Goal: Information Seeking & Learning: Understand process/instructions

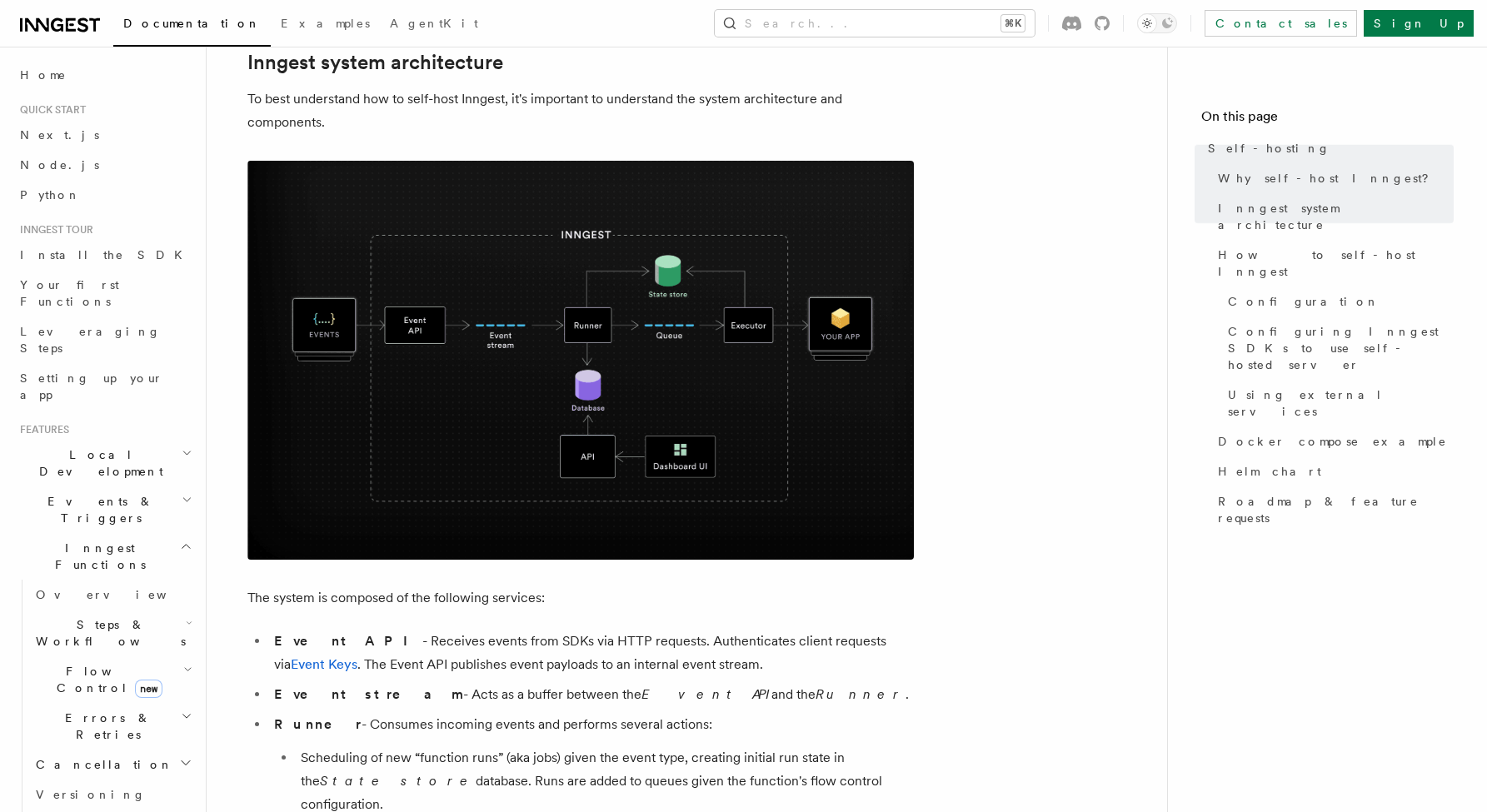
scroll to position [560, 0]
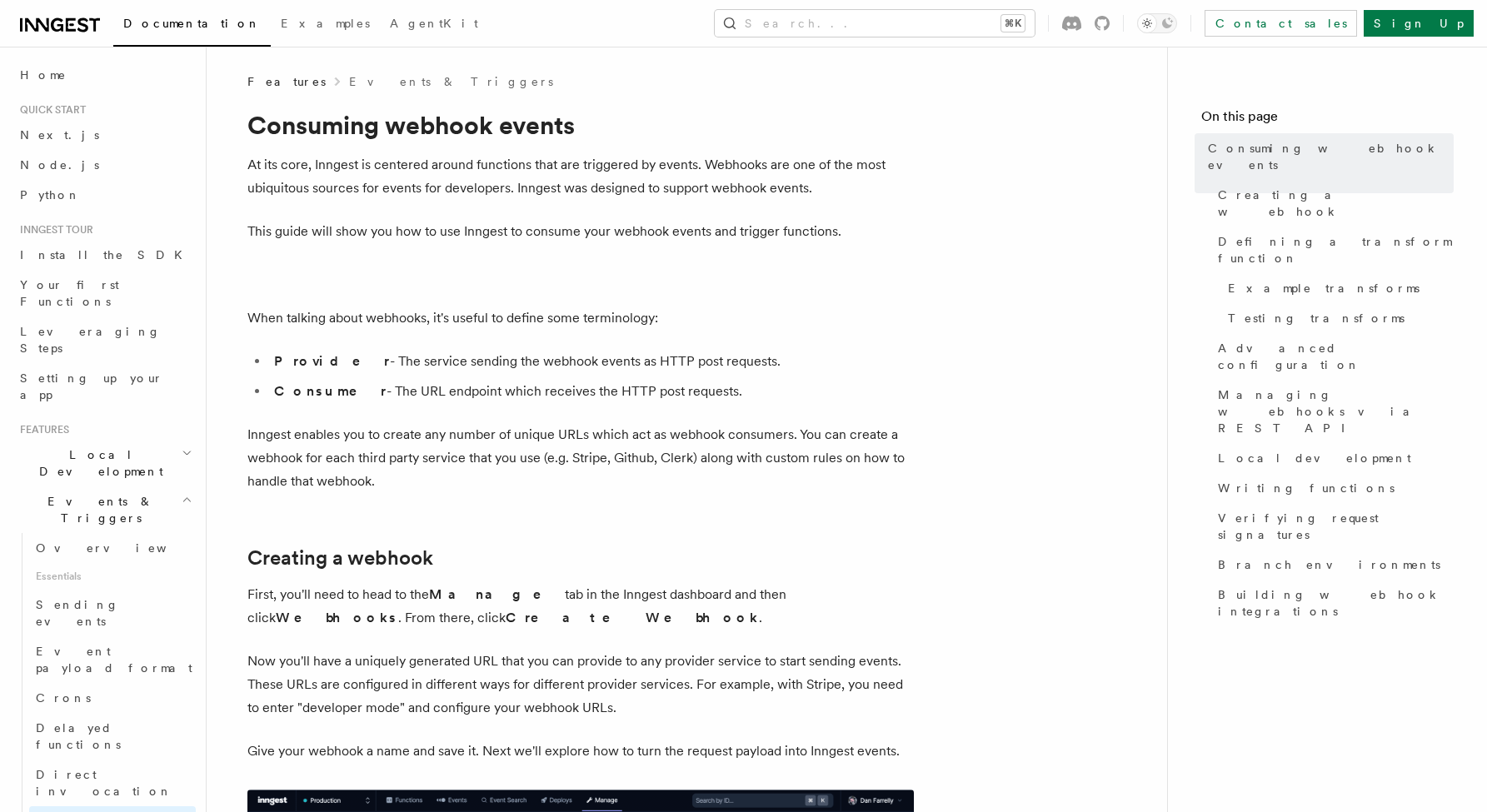
click at [56, 109] on span "Quick start" at bounding box center [49, 110] width 72 height 14
click at [50, 131] on span "Next.js" at bounding box center [59, 135] width 79 height 14
